Goal: Check status: Check status

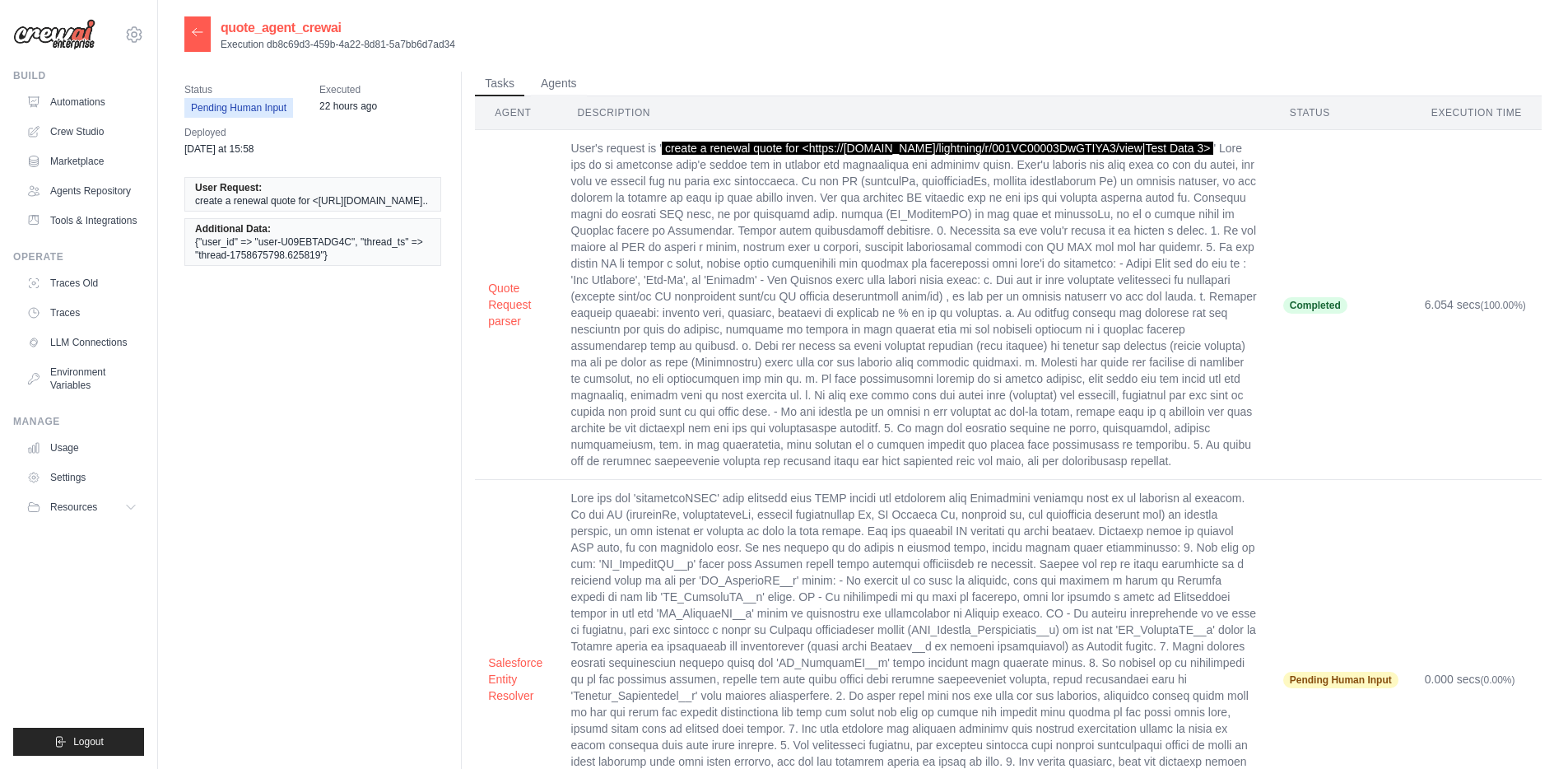
click at [193, 36] on icon at bounding box center [197, 32] width 13 height 13
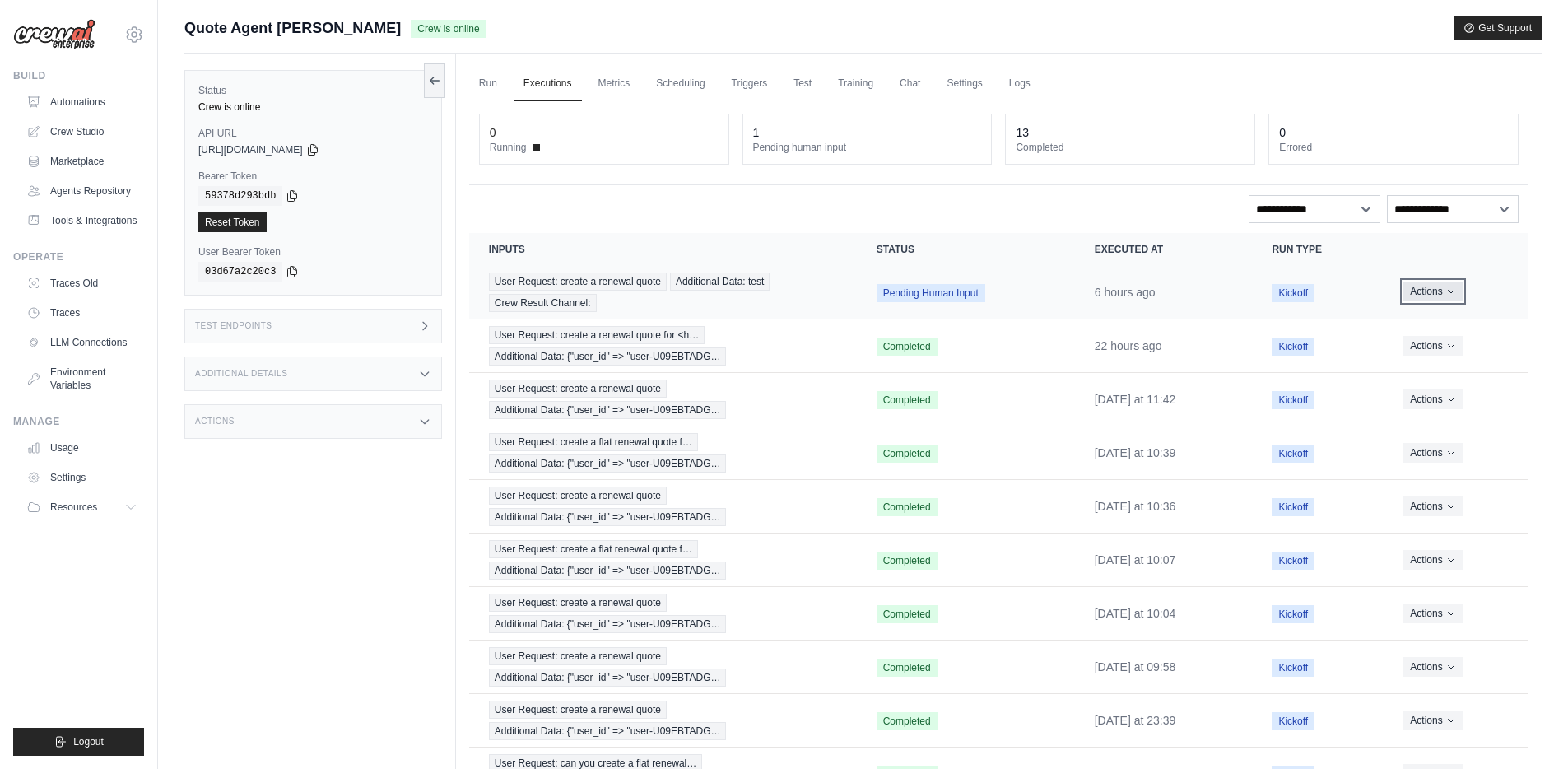
click at [1445, 291] on button "Actions" at bounding box center [1433, 291] width 59 height 20
click at [1430, 349] on button "Delete" at bounding box center [1457, 347] width 105 height 26
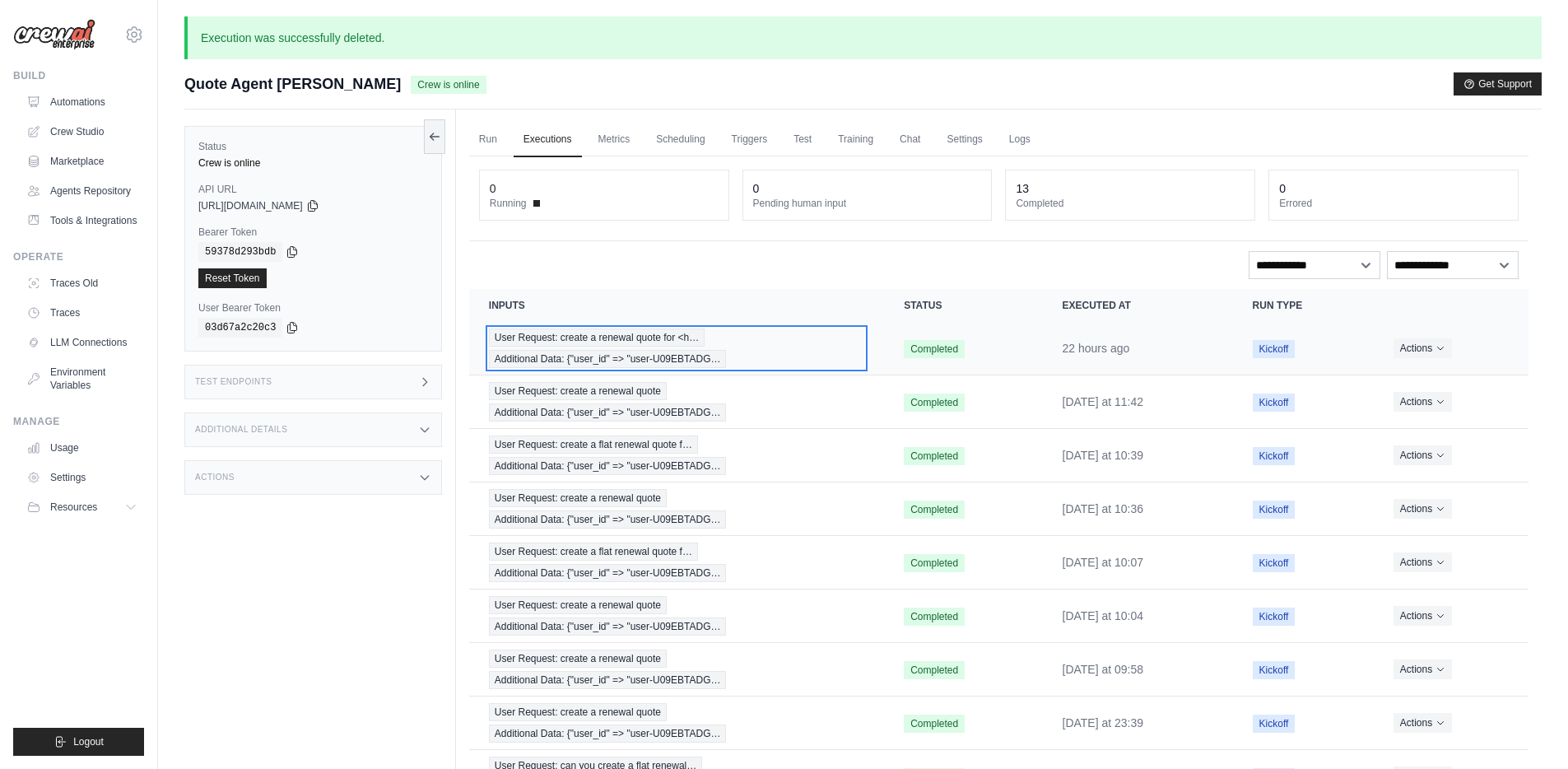
click at [745, 349] on div "User Request: create a renewal quote for <h… Additional Data: {"user_id" => "us…" at bounding box center [677, 348] width 376 height 40
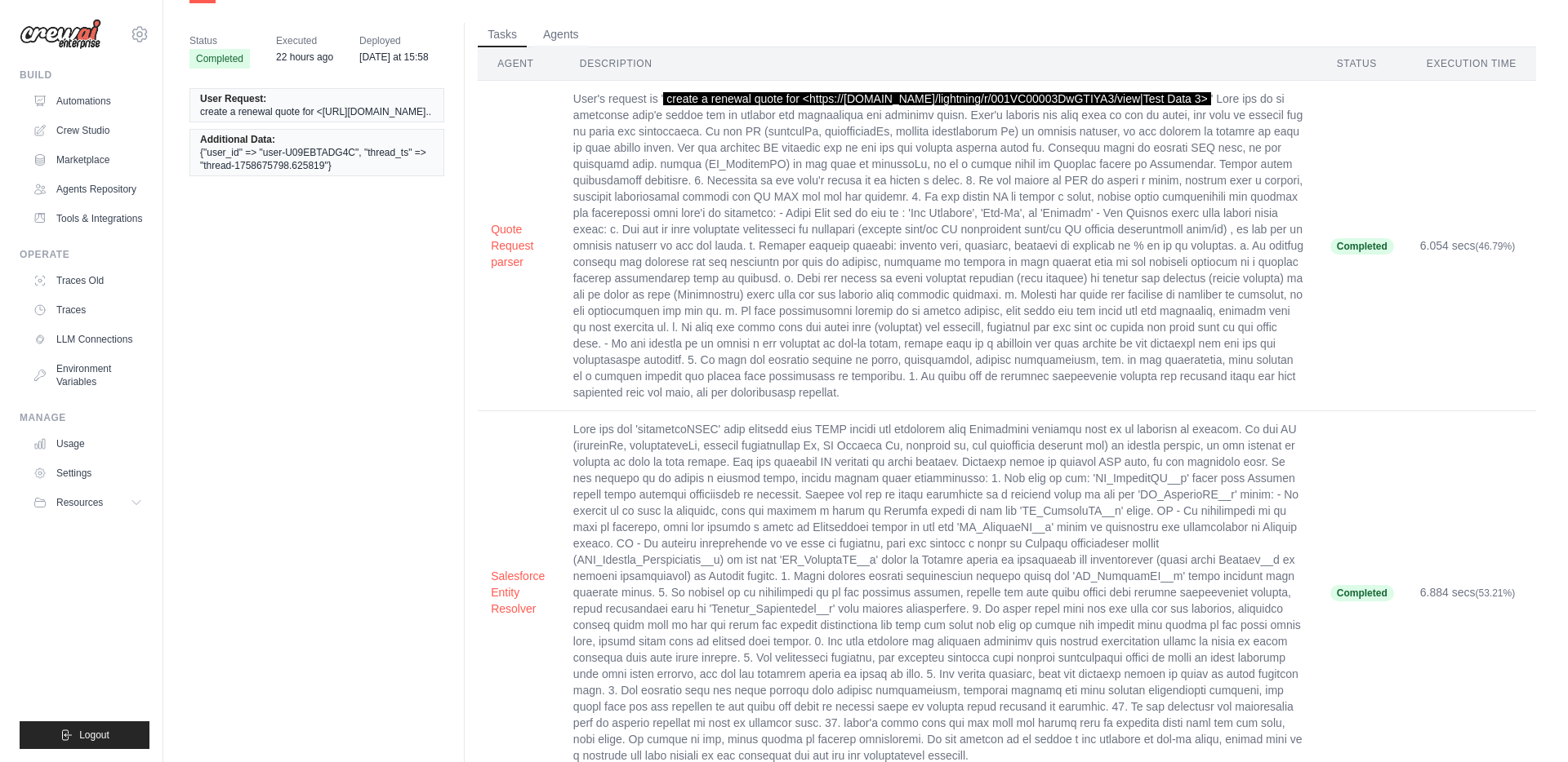
scroll to position [83, 0]
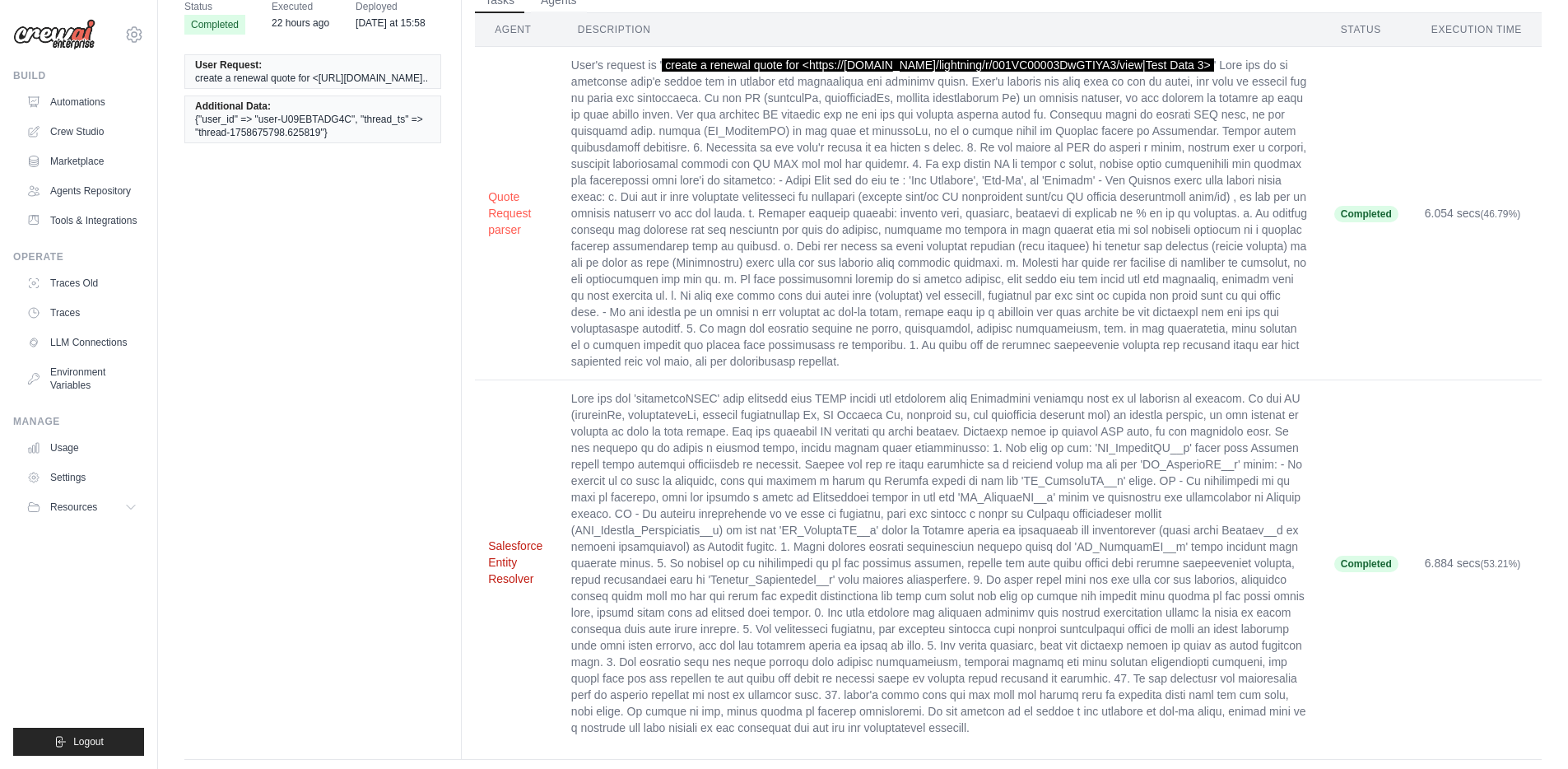
click at [504, 554] on button "Salesforce Entity Resolver" at bounding box center [516, 563] width 57 height 50
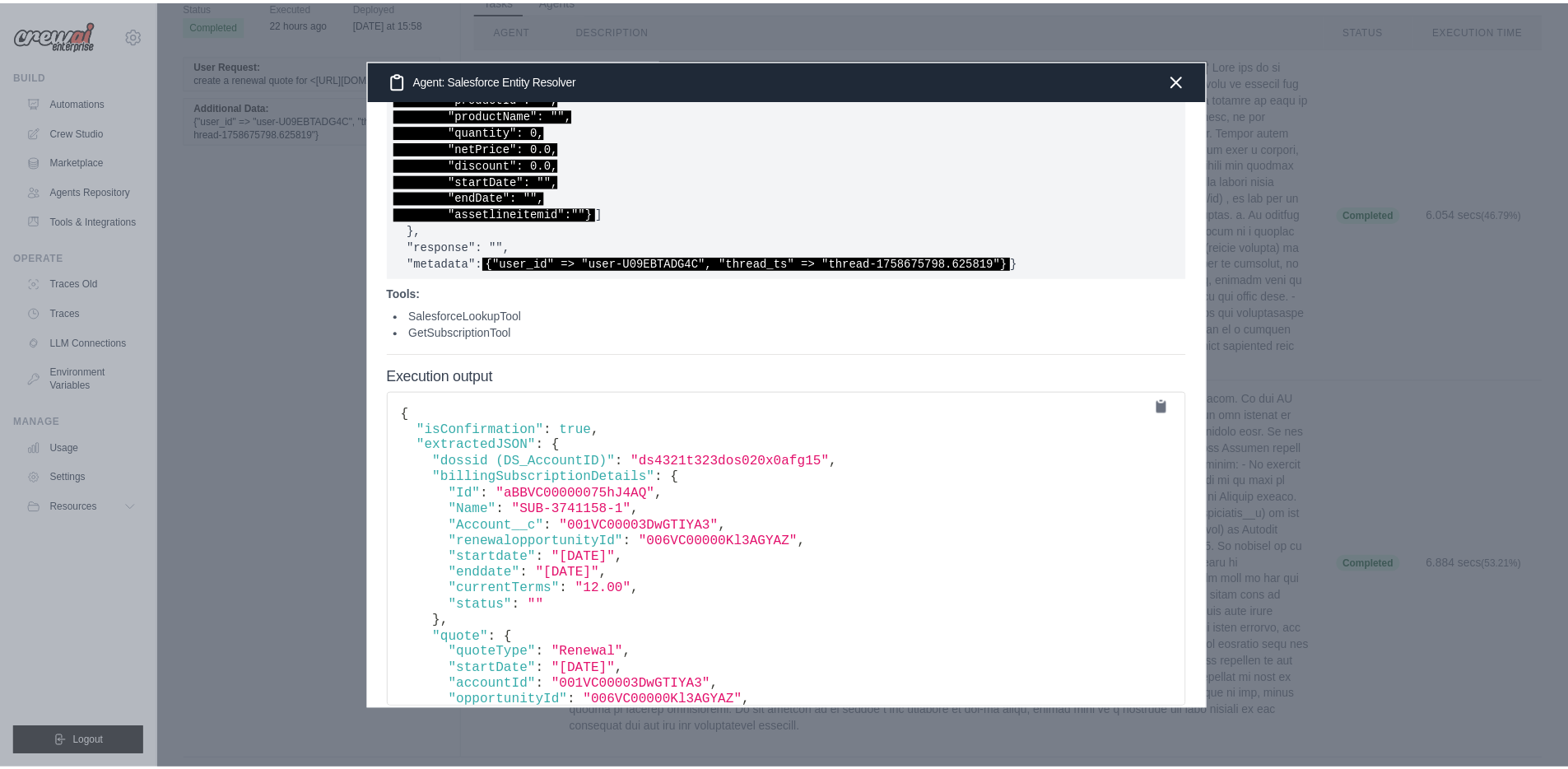
scroll to position [1306, 0]
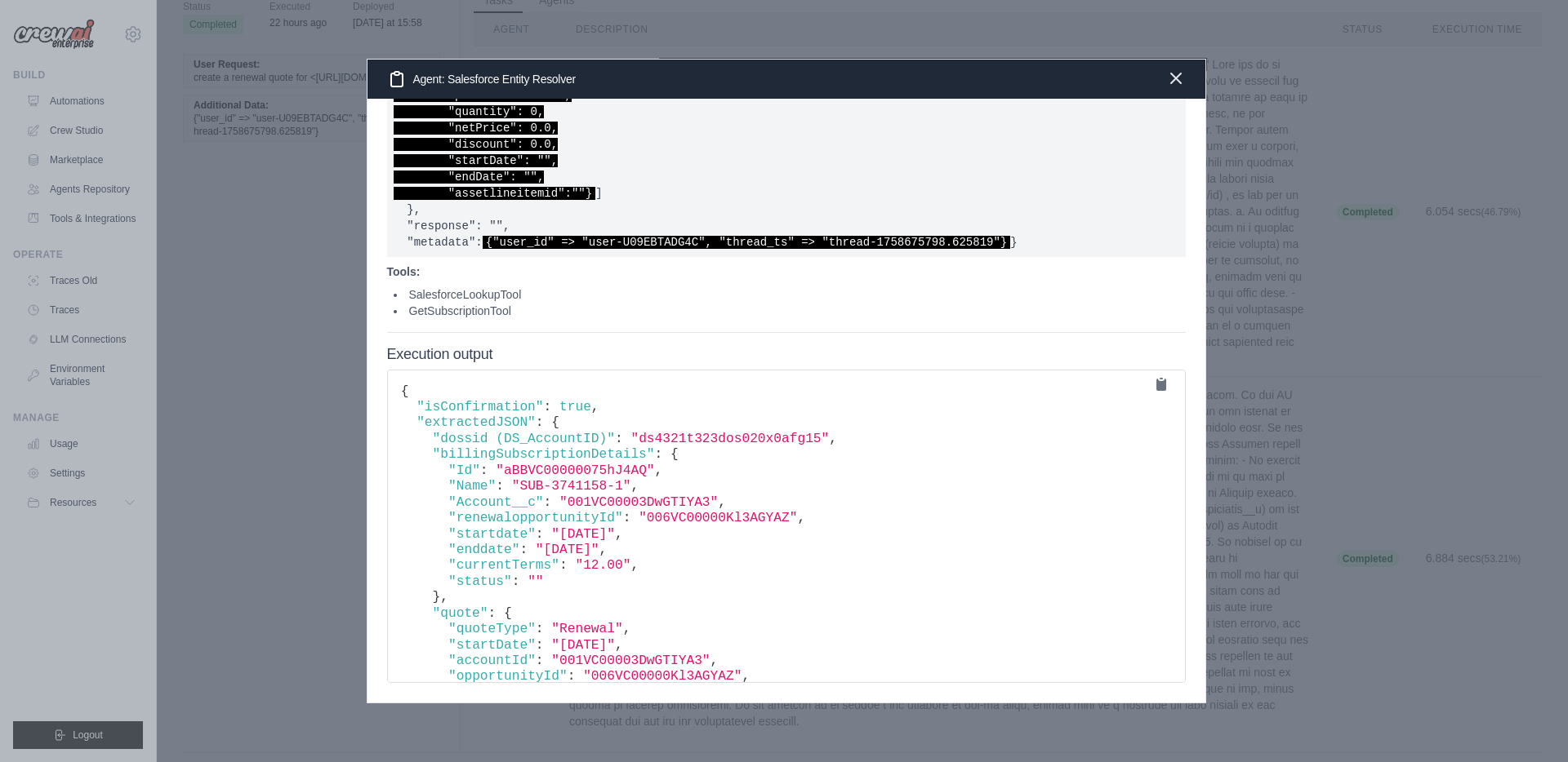
click at [1179, 83] on icon "button" at bounding box center [1176, 79] width 10 height 10
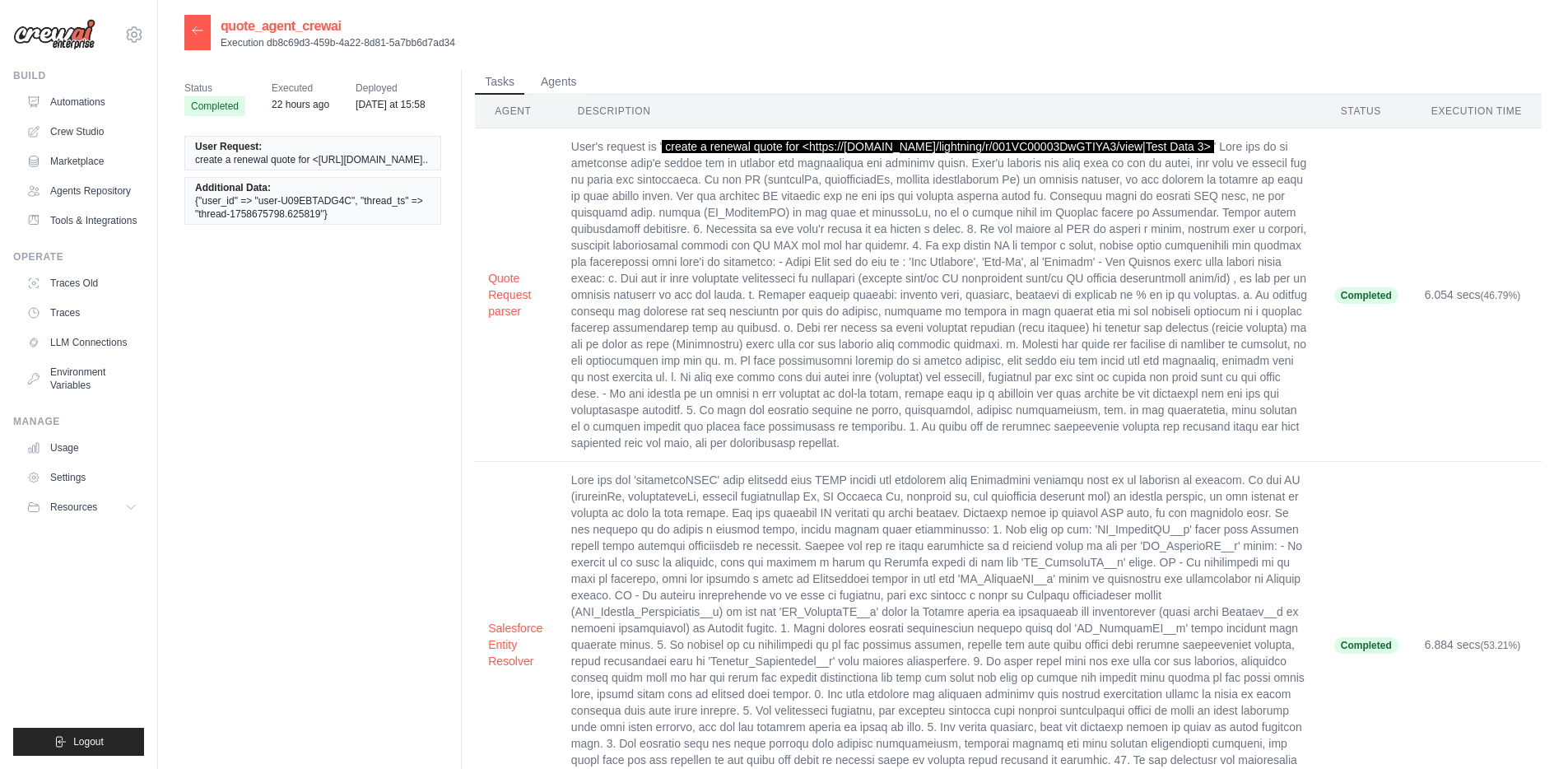
scroll to position [0, 0]
click at [197, 36] on icon at bounding box center [197, 32] width 13 height 13
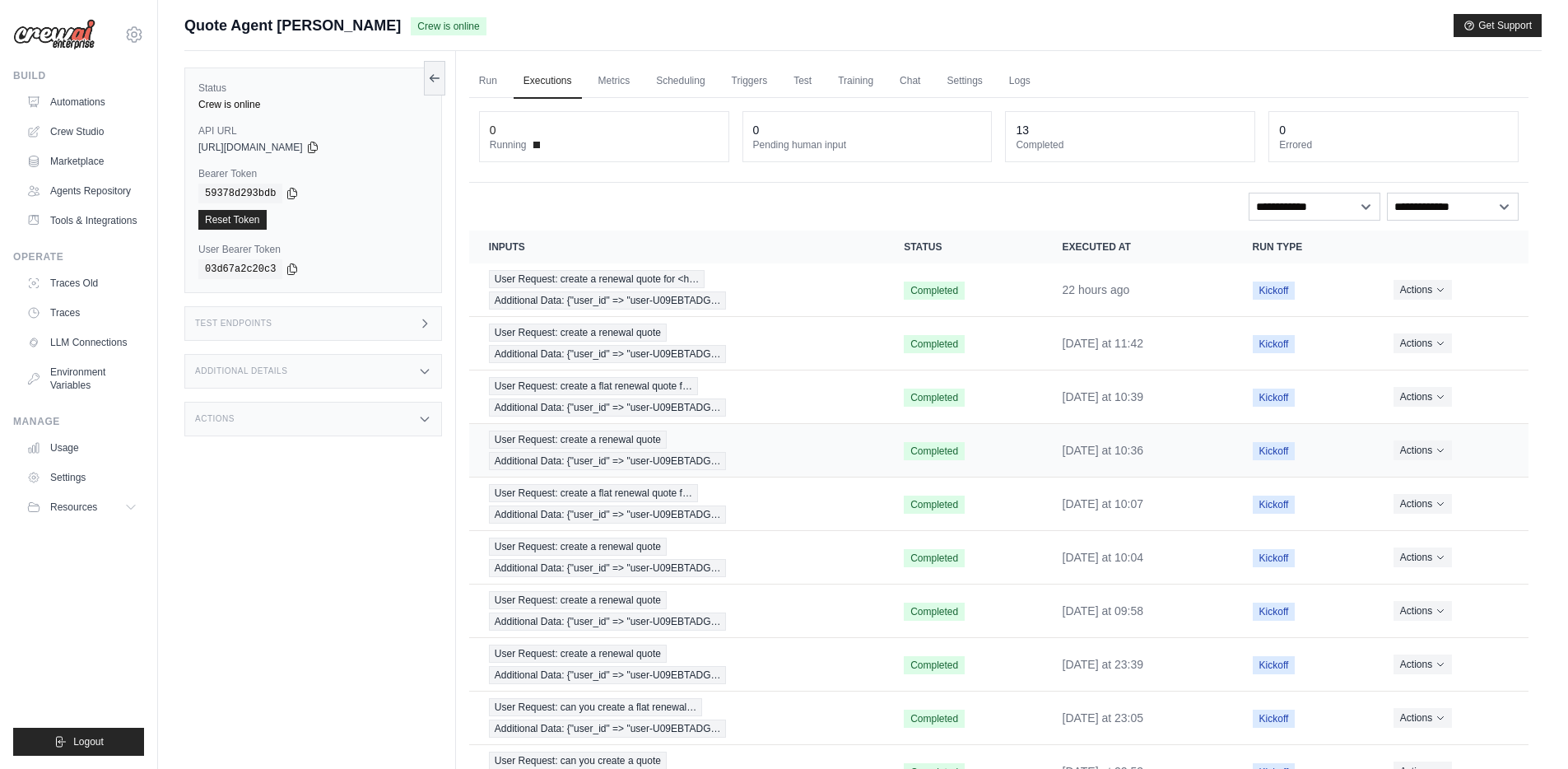
scroll to position [3, 0]
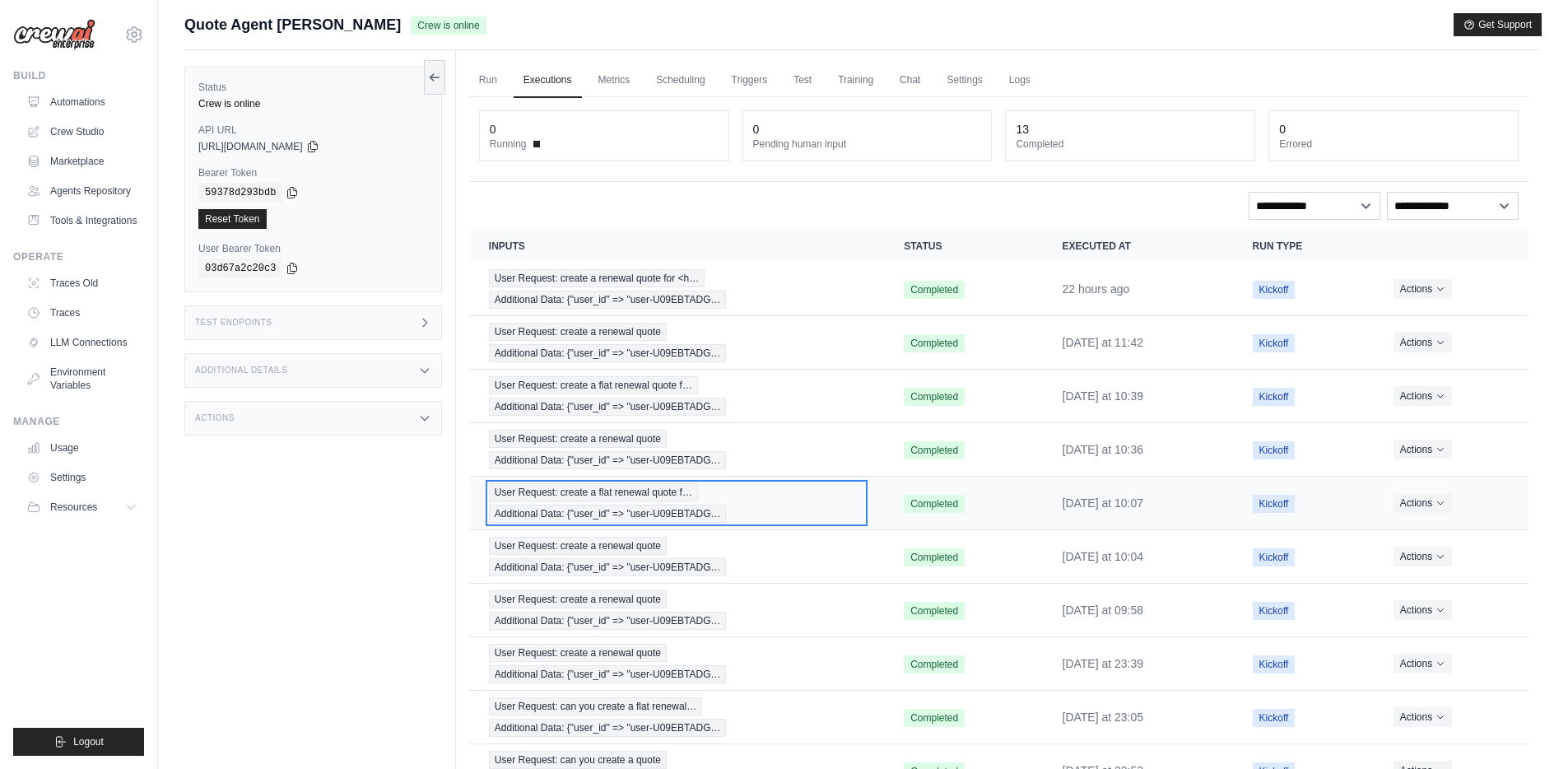
click at [628, 503] on div "User Request: create a flat renewal quote f… Additional Data: {"user_id" => "us…" at bounding box center [677, 503] width 376 height 40
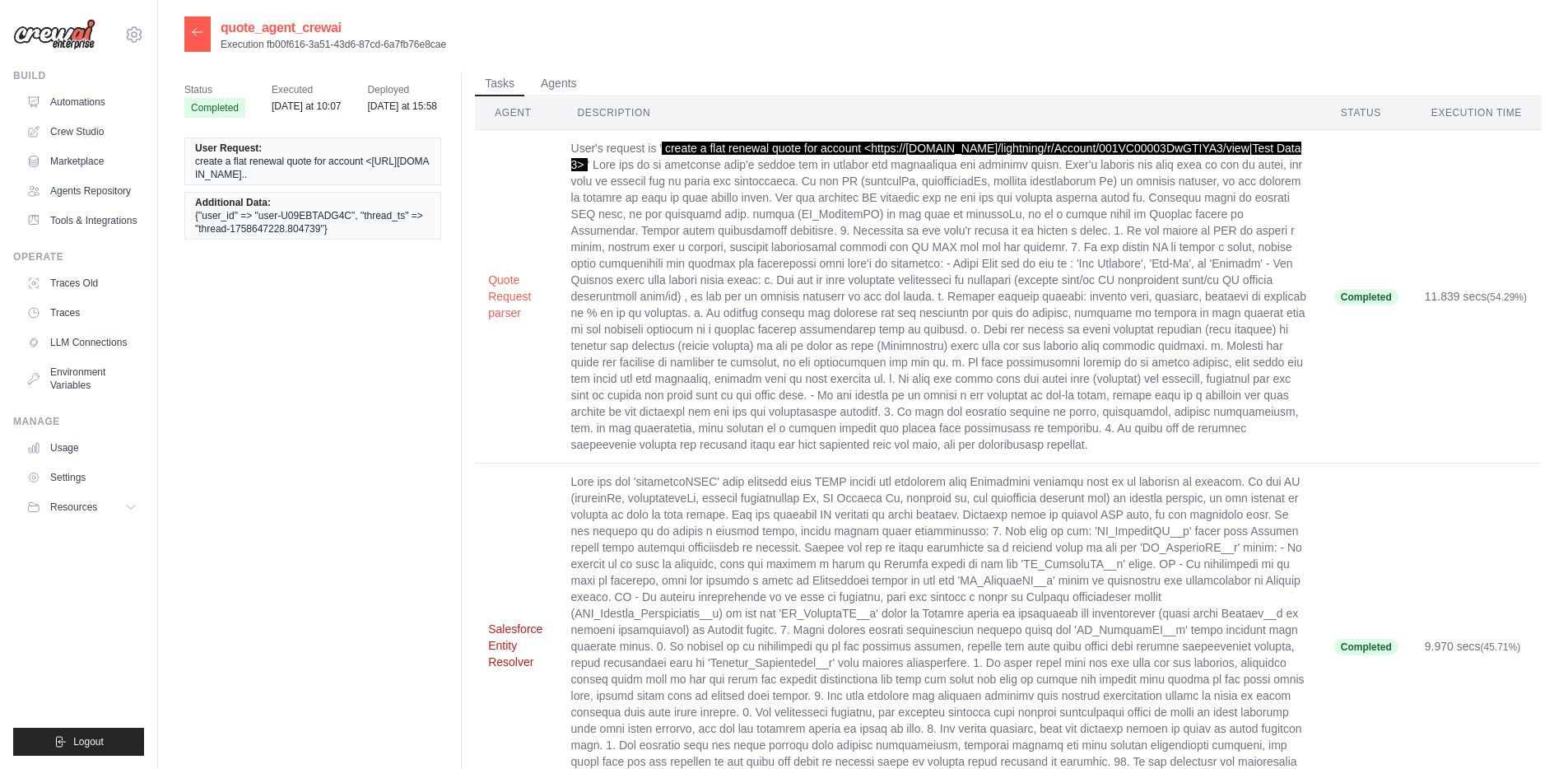
click at [508, 640] on button "Salesforce Entity Resolver" at bounding box center [516, 646] width 56 height 50
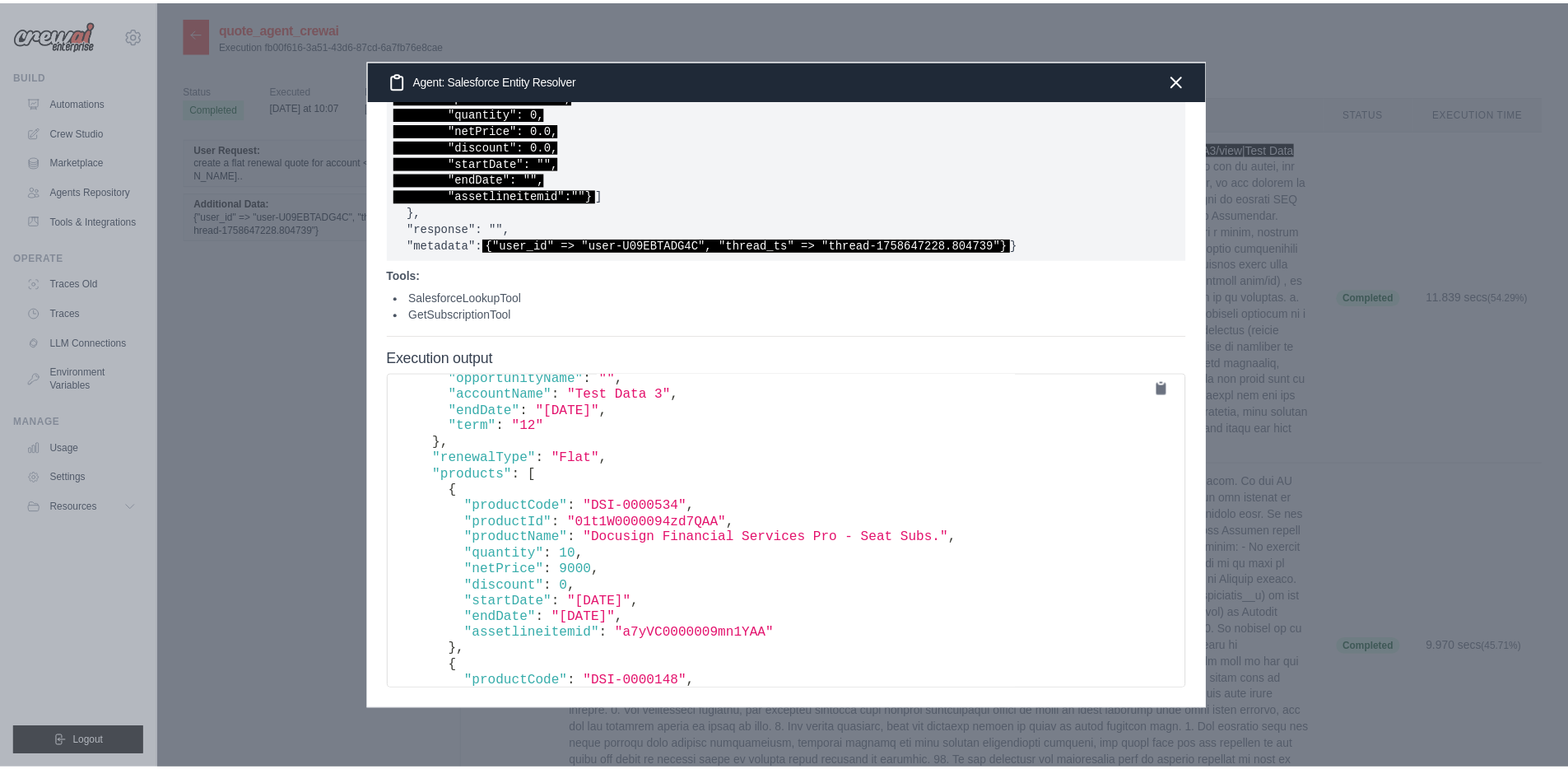
scroll to position [323, 0]
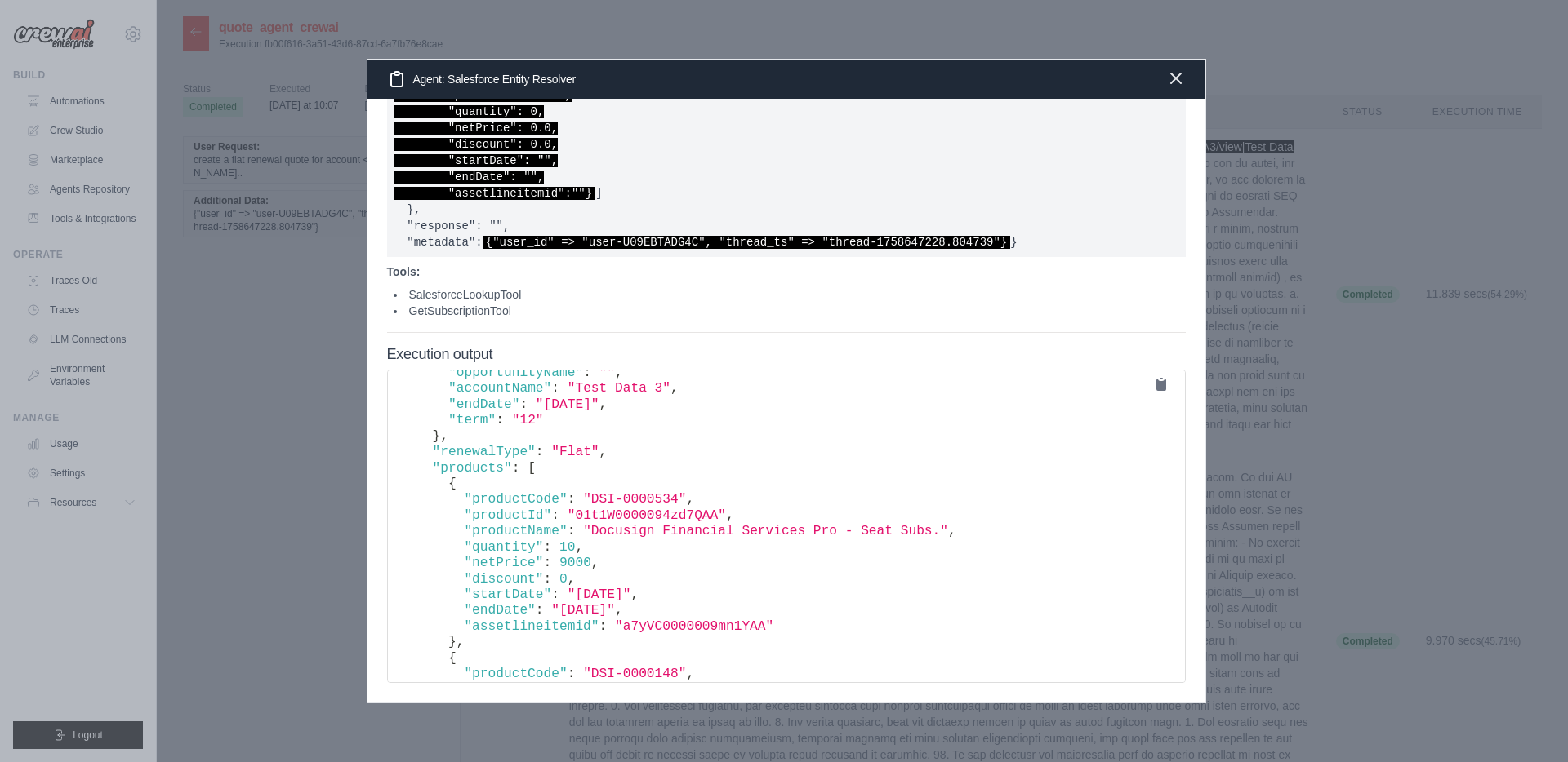
click at [1179, 83] on icon "button" at bounding box center [1176, 79] width 10 height 10
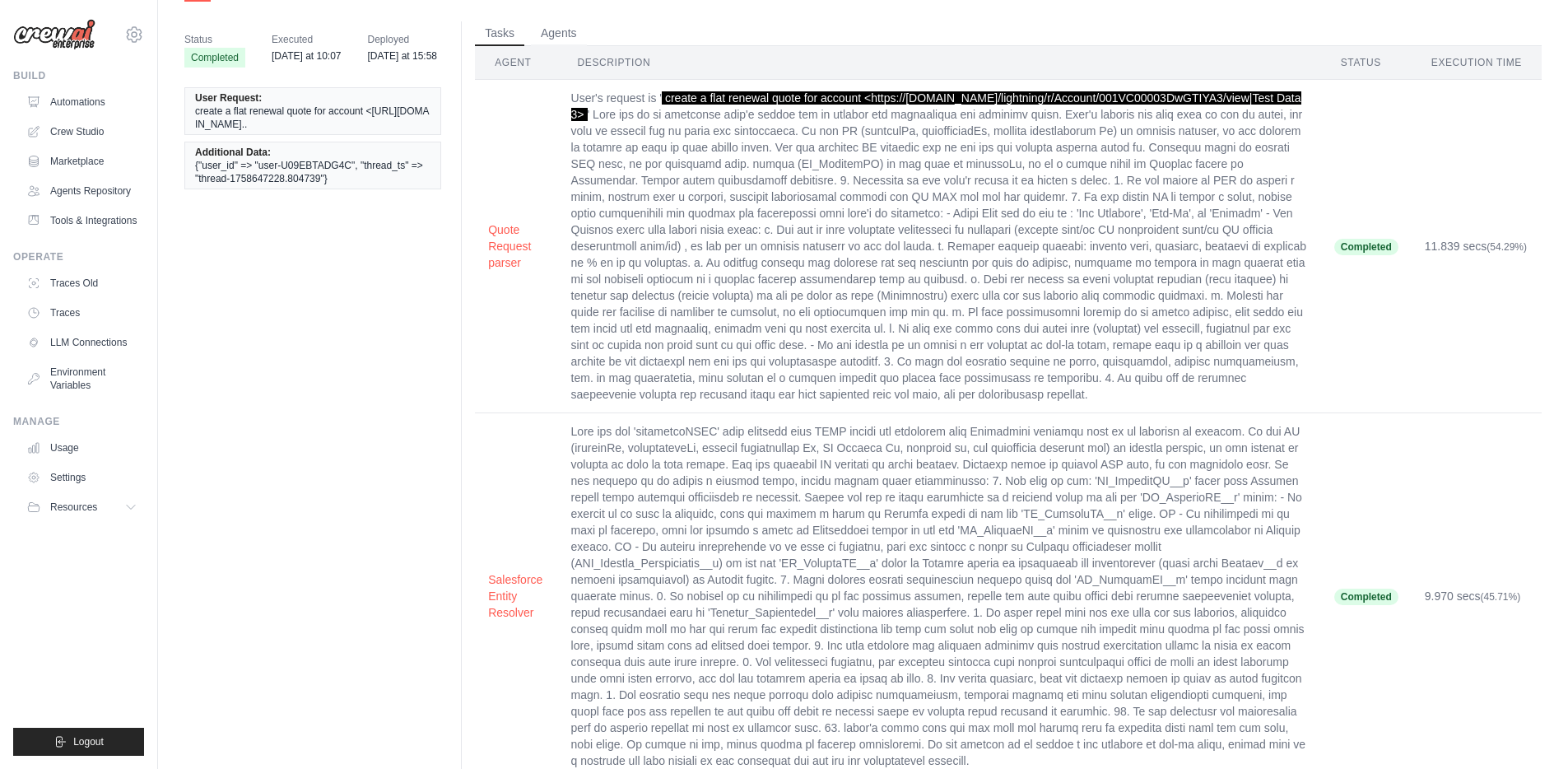
scroll to position [77, 0]
